Goal: Task Accomplishment & Management: Manage account settings

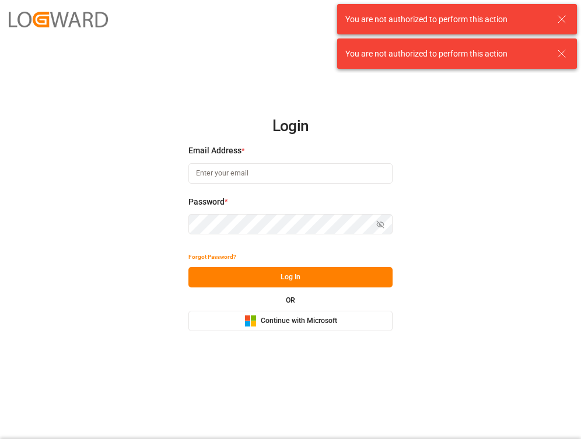
type input "[PERSON_NAME][EMAIL_ADDRESS][DOMAIN_NAME]"
click at [559, 18] on icon at bounding box center [561, 19] width 14 height 14
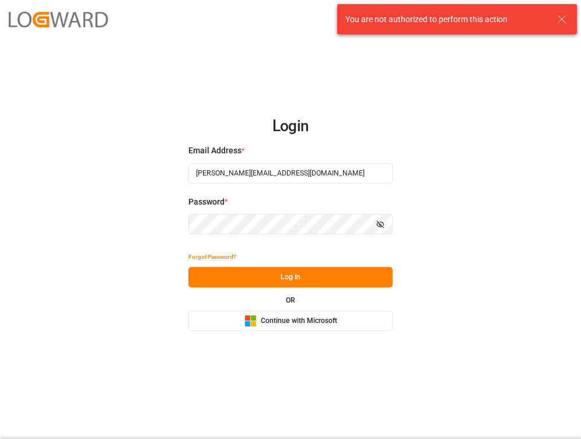
click at [559, 18] on icon at bounding box center [561, 19] width 14 height 14
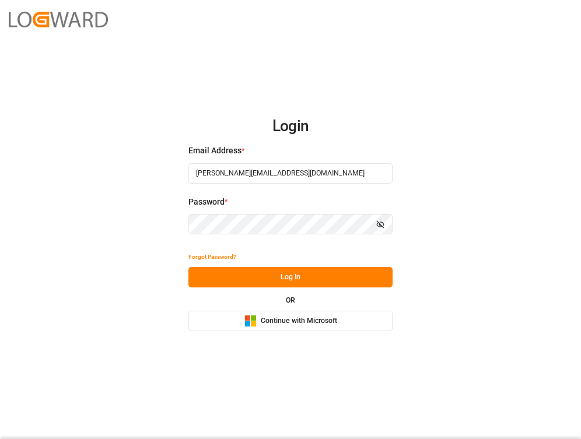
click at [300, 320] on span "Continue with Microsoft" at bounding box center [299, 321] width 76 height 10
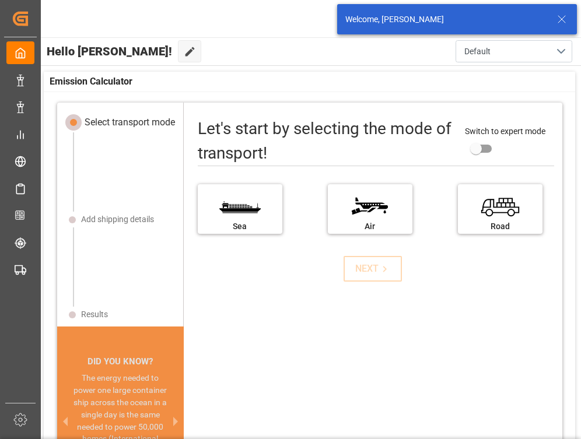
click at [564, 16] on line at bounding box center [561, 19] width 7 height 7
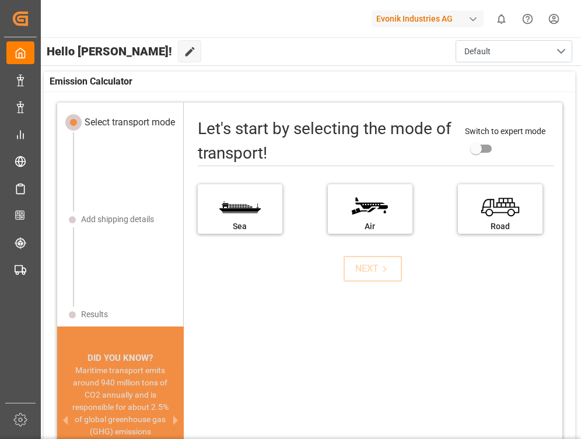
click at [440, 19] on div "Evonik Industries AG" at bounding box center [427, 18] width 112 height 17
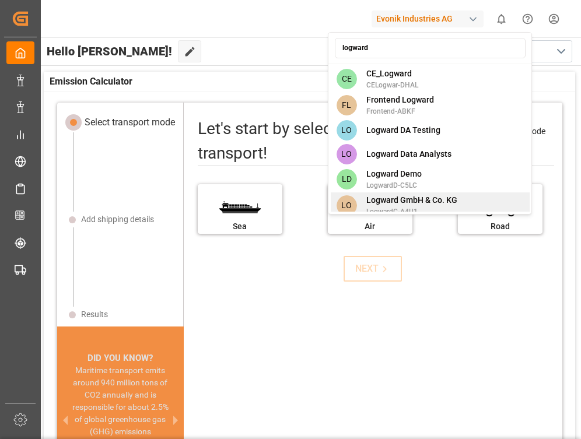
type input "logward"
click at [437, 206] on span "Logward GmbH & Co. KG" at bounding box center [411, 200] width 91 height 12
